Goal: Task Accomplishment & Management: Use online tool/utility

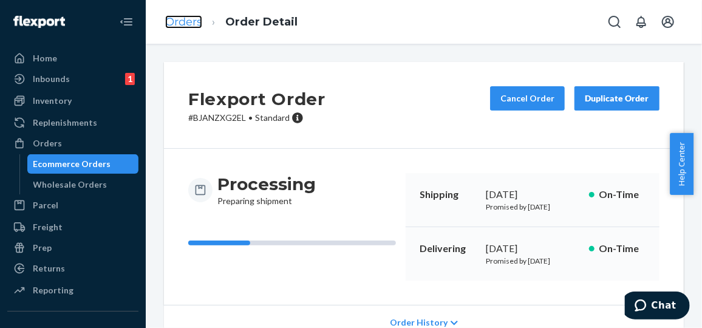
click at [180, 21] on link "Orders" at bounding box center [183, 21] width 37 height 13
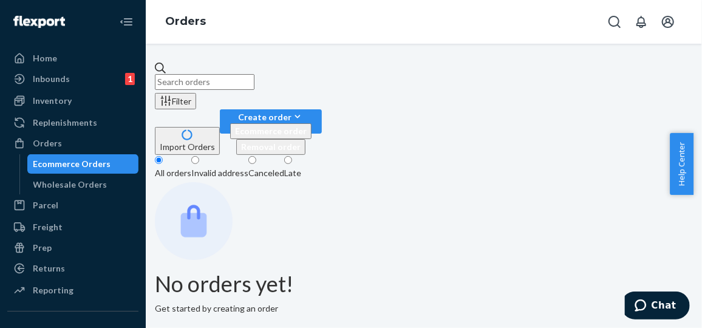
click at [254, 74] on input "text" at bounding box center [205, 82] width 100 height 16
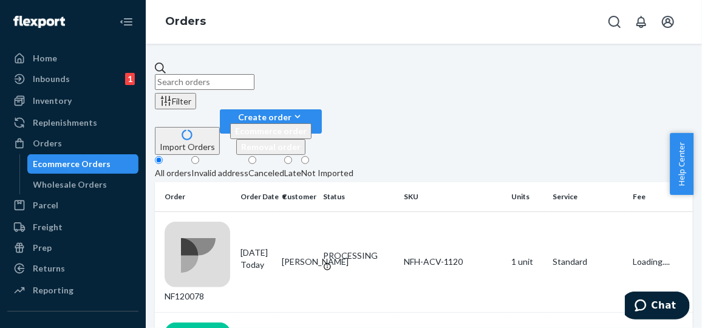
paste input "NF119222"
click at [254, 74] on input "NF119222" at bounding box center [205, 82] width 100 height 16
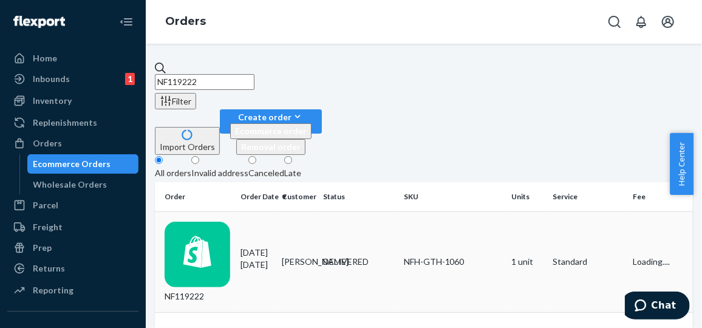
type input "NF119222"
click at [272, 246] on div "09/08/2025 16 days ago" at bounding box center [256, 258] width 32 height 24
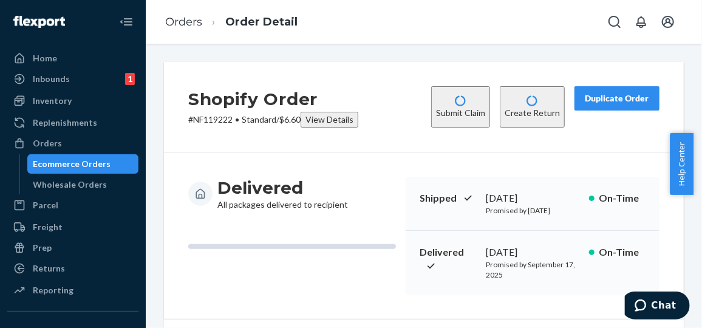
click at [516, 100] on button "Create Return" at bounding box center [532, 106] width 65 height 41
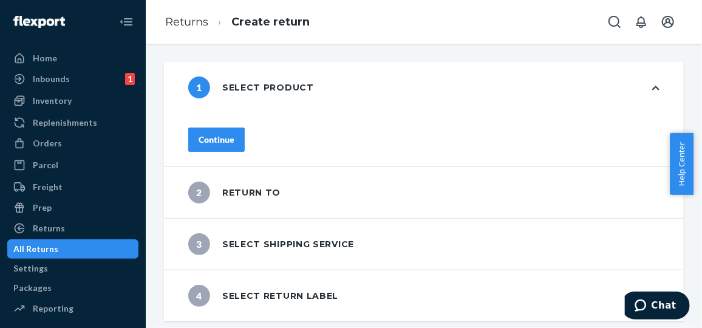
click at [234, 138] on div "Continue" at bounding box center [217, 140] width 36 height 12
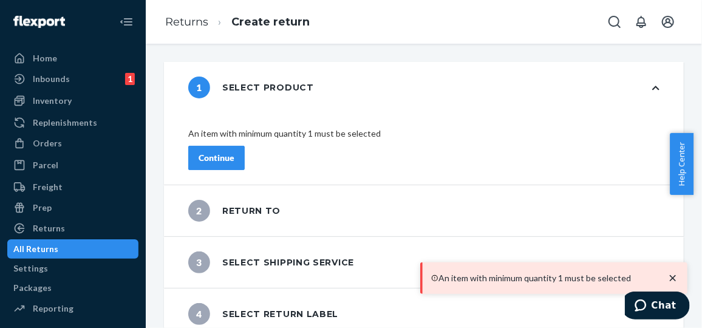
click at [234, 152] on div "Continue" at bounding box center [217, 158] width 36 height 12
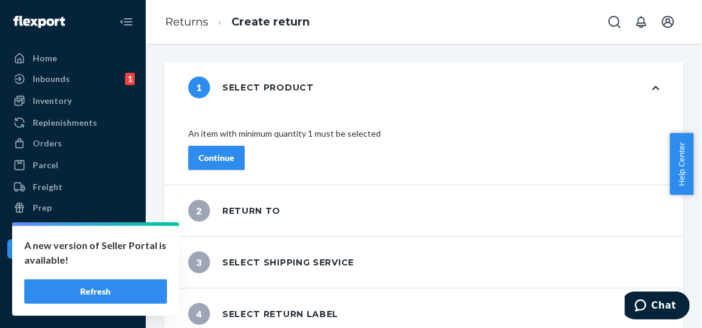
click at [104, 287] on button "Refresh" at bounding box center [95, 291] width 143 height 24
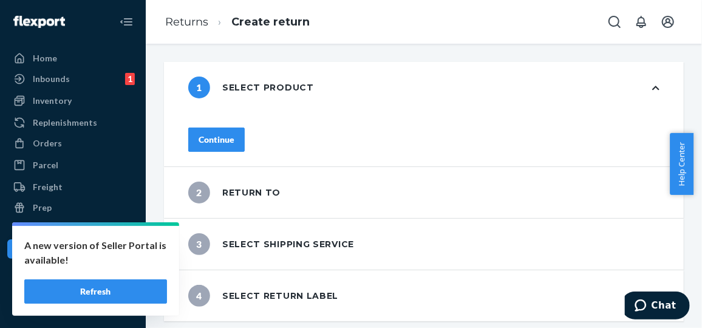
click at [109, 291] on button "Refresh" at bounding box center [95, 291] width 143 height 24
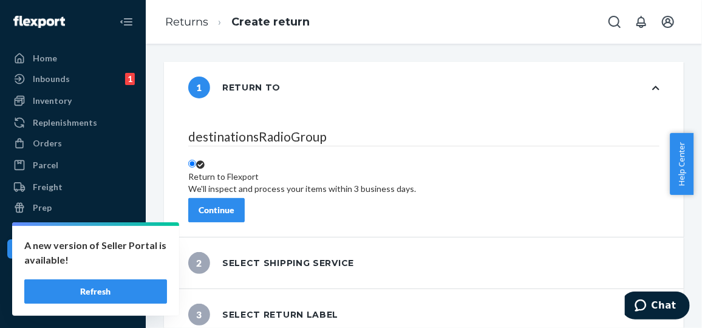
click at [234, 204] on div "Continue" at bounding box center [217, 210] width 36 height 12
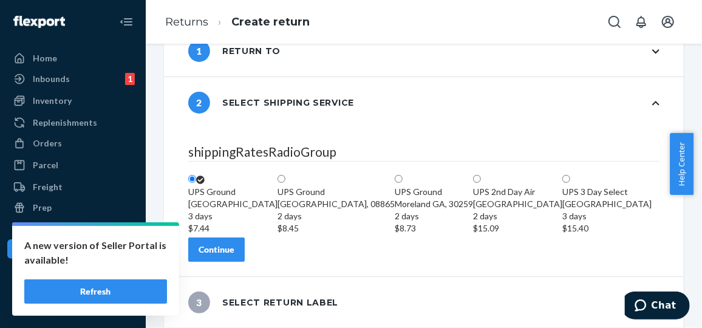
scroll to position [195, 0]
click at [234, 245] on div "Continue" at bounding box center [217, 249] width 36 height 12
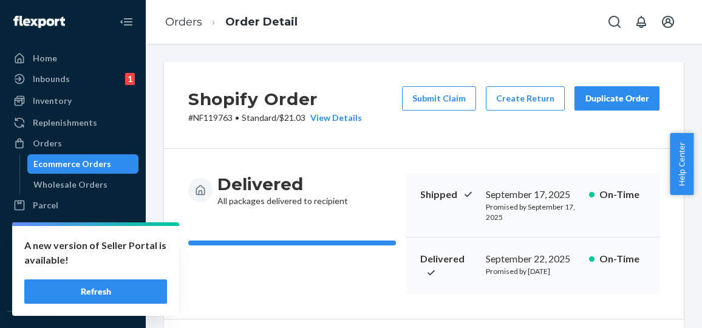
click at [94, 294] on button "Refresh" at bounding box center [95, 291] width 143 height 24
click at [113, 293] on button "Refresh" at bounding box center [95, 291] width 143 height 24
